Goal: Communication & Community: Answer question/provide support

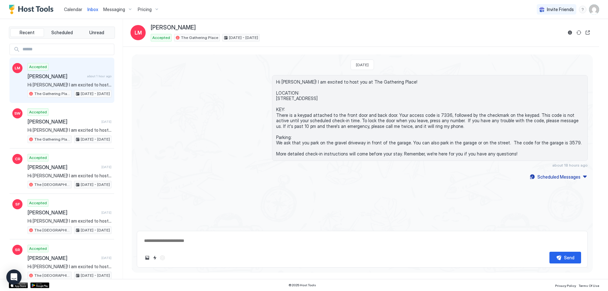
click at [89, 77] on span "about 1 hour ago" at bounding box center [99, 76] width 24 height 4
click at [75, 84] on span "Hi [PERSON_NAME]! I am excited to host you at The Gathering Place! LOCATION: [S…" at bounding box center [70, 85] width 84 height 6
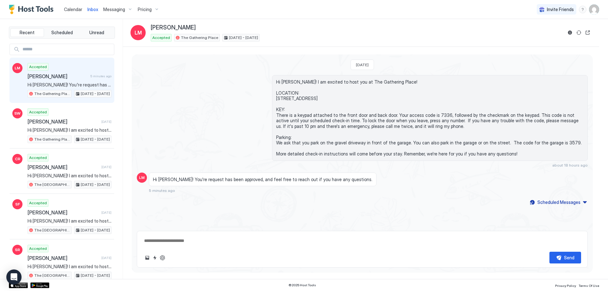
type textarea "*"
click at [585, 202] on button "Scheduled Messages" at bounding box center [558, 202] width 59 height 9
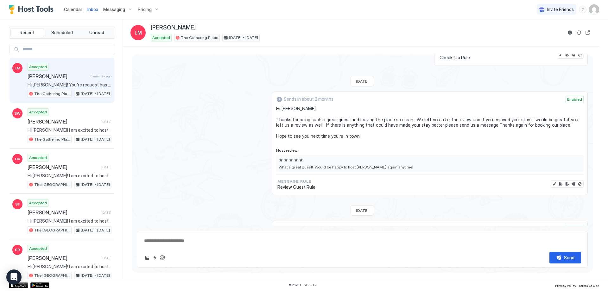
scroll to position [486, 0]
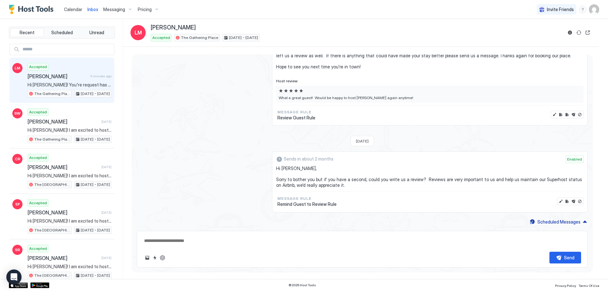
click at [319, 253] on div "Send" at bounding box center [362, 258] width 438 height 12
click at [321, 240] on textarea at bounding box center [362, 241] width 438 height 12
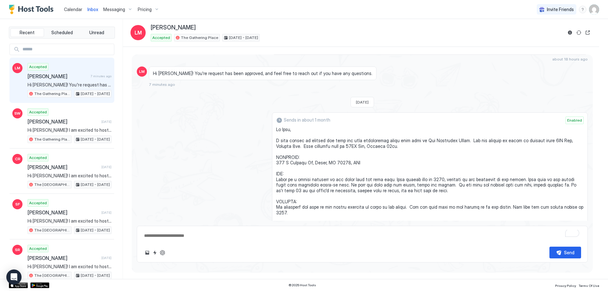
scroll to position [74, 0]
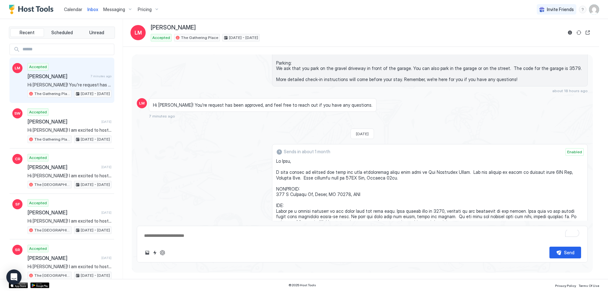
click at [559, 107] on div "LM Hi Luke! You're request has been approved, and feel free to reach out if you…" at bounding box center [362, 108] width 451 height 21
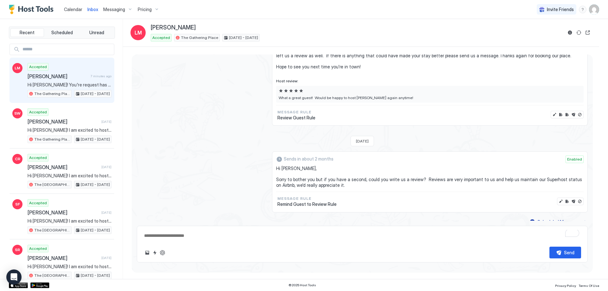
scroll to position [491, 0]
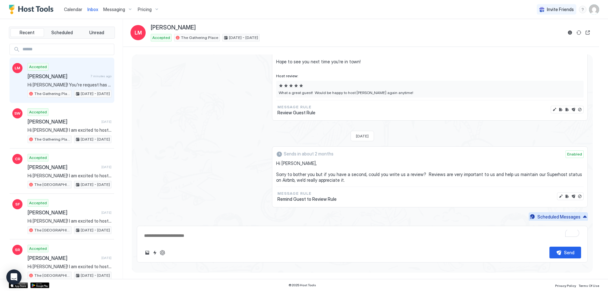
click at [580, 216] on button "Scheduled Messages" at bounding box center [558, 217] width 59 height 9
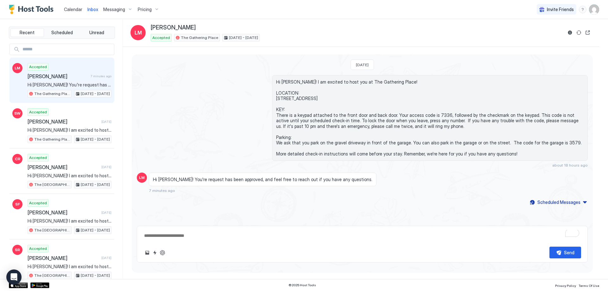
scroll to position [0, 0]
type textarea "*"
